Goal: Information Seeking & Learning: Check status

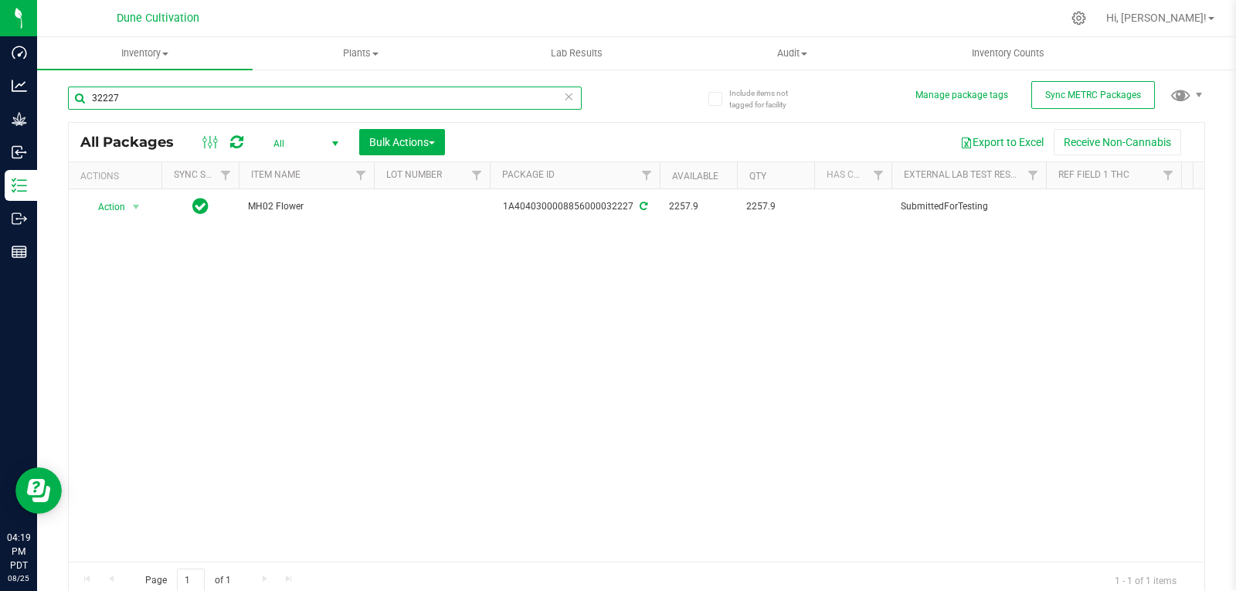
click at [244, 99] on input "32227" at bounding box center [325, 98] width 514 height 23
type input "32231"
